Goal: Task Accomplishment & Management: Use online tool/utility

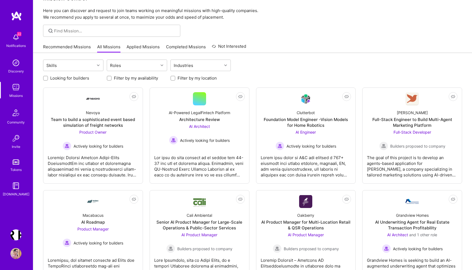
scroll to position [24, 0]
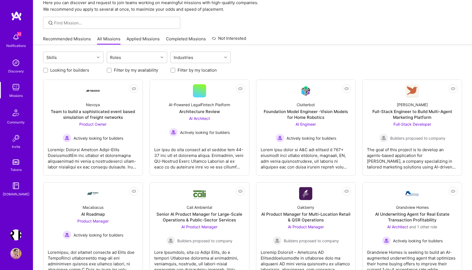
click at [17, 39] on img at bounding box center [15, 37] width 11 height 11
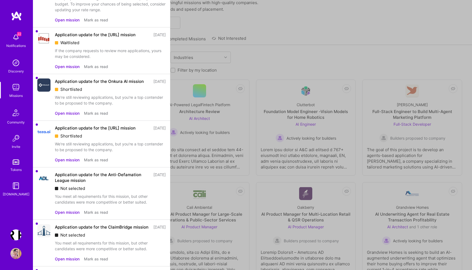
scroll to position [53, 0]
click at [66, 162] on button "Open mission" at bounding box center [67, 160] width 25 height 6
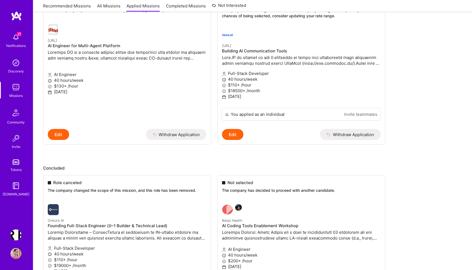
scroll to position [62, 0]
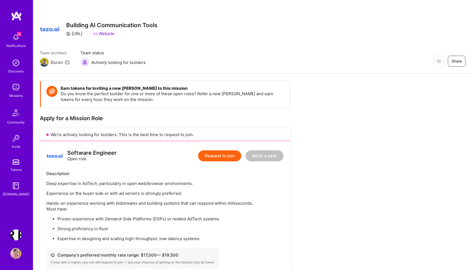
scroll to position [295, 0]
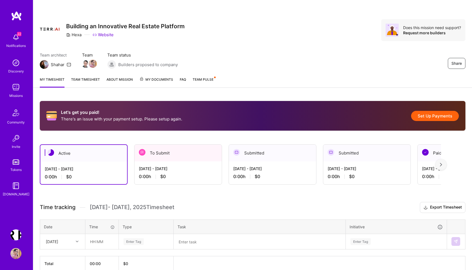
scroll to position [27, 0]
